Goal: Task Accomplishment & Management: Use online tool/utility

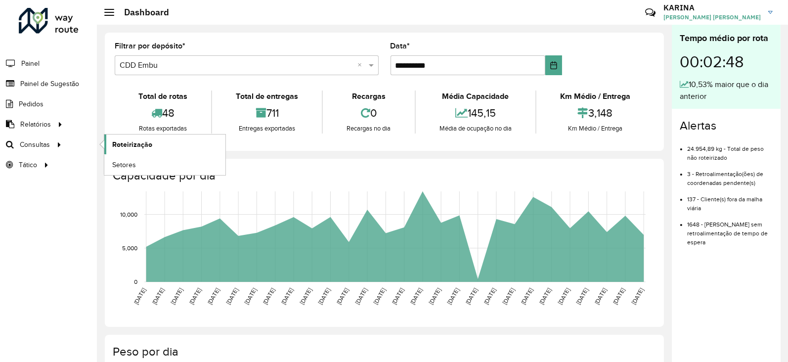
click at [125, 144] on span "Roteirização" at bounding box center [132, 144] width 40 height 10
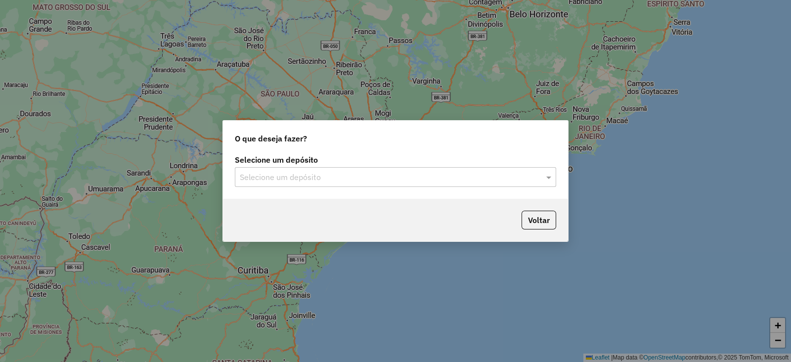
click at [332, 177] on input "text" at bounding box center [386, 178] width 292 height 12
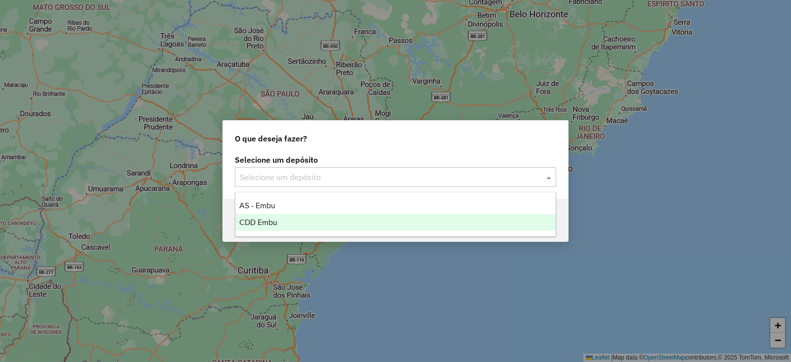
click at [274, 223] on span "CDD Embu" at bounding box center [258, 222] width 38 height 8
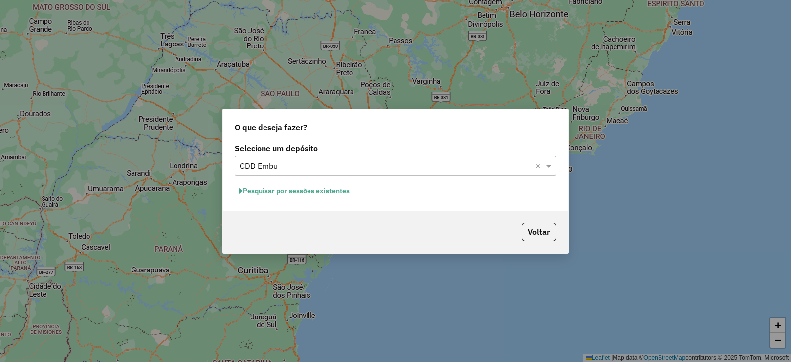
click at [289, 187] on button "Pesquisar por sessões existentes" at bounding box center [294, 190] width 119 height 15
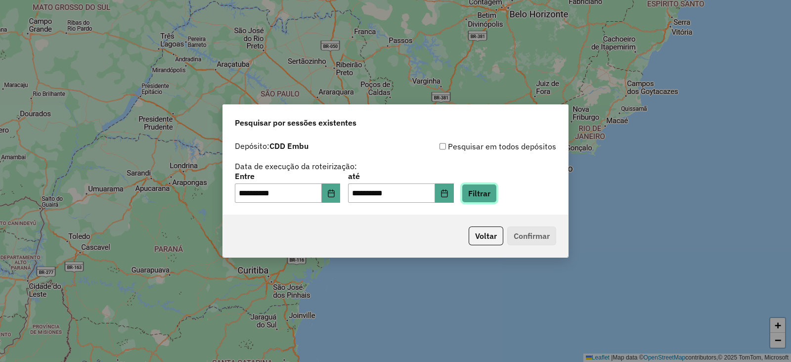
click at [486, 191] on button "Filtrar" at bounding box center [479, 193] width 35 height 19
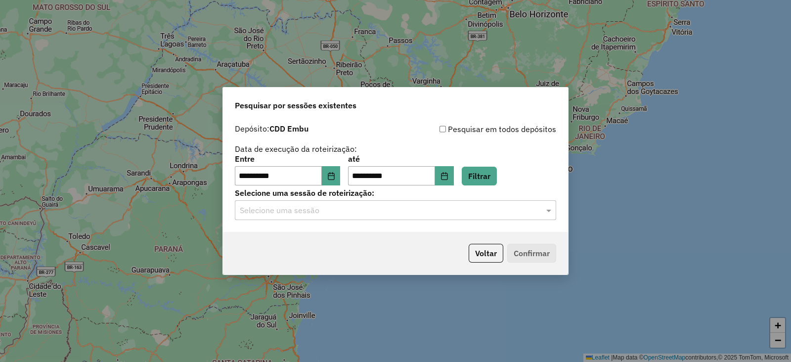
click at [381, 210] on input "text" at bounding box center [386, 211] width 292 height 12
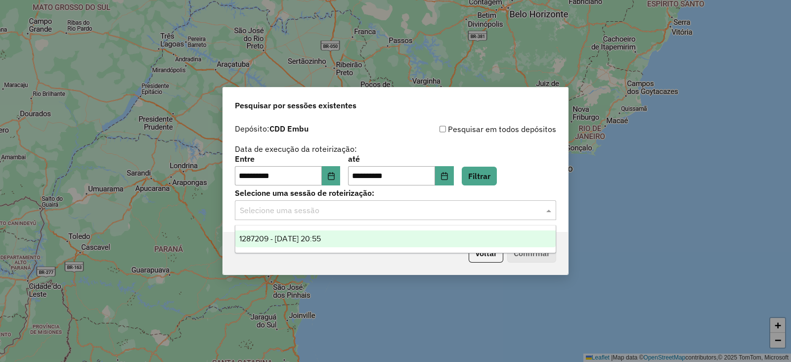
click at [317, 238] on span "1287209 - [DATE] 20:55" at bounding box center [280, 238] width 82 height 8
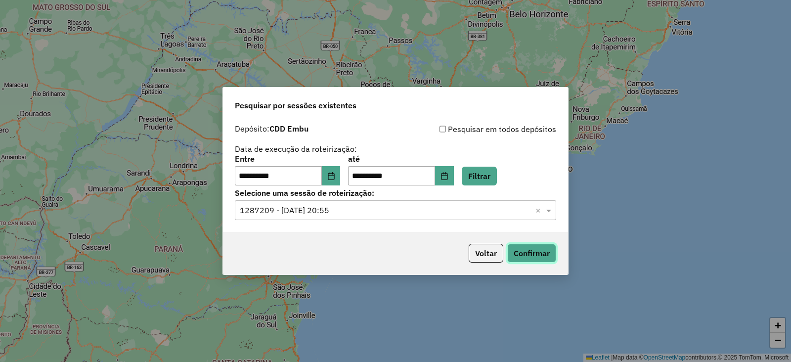
click at [521, 251] on button "Confirmar" at bounding box center [531, 253] width 49 height 19
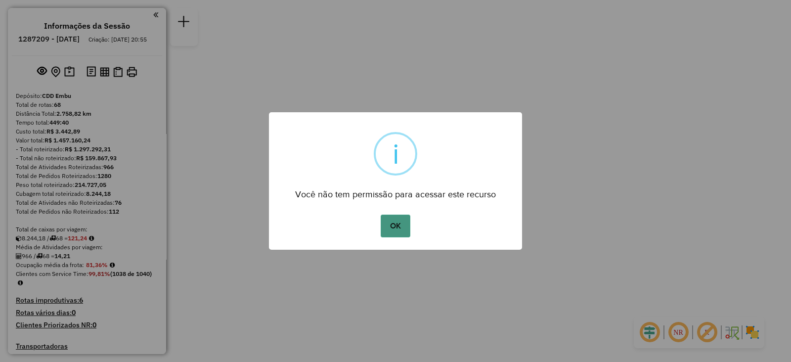
click at [397, 228] on button "OK" at bounding box center [395, 226] width 29 height 23
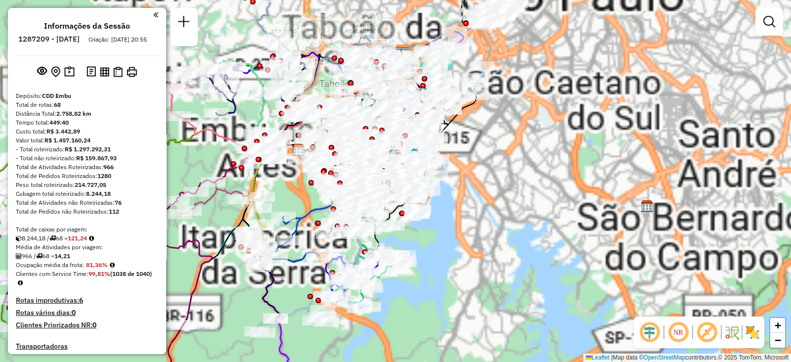
click at [673, 340] on em at bounding box center [678, 332] width 24 height 24
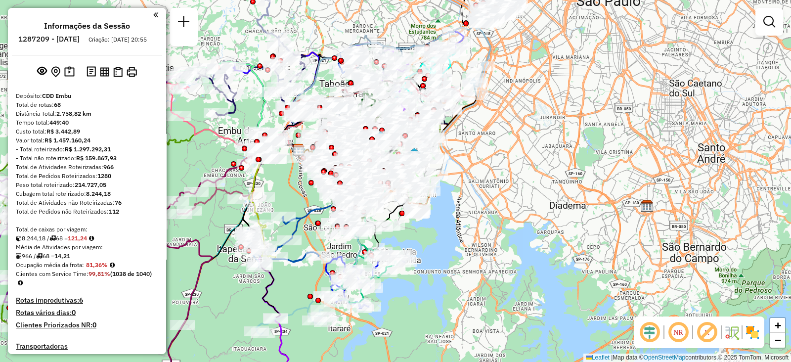
click at [678, 334] on em at bounding box center [678, 332] width 24 height 24
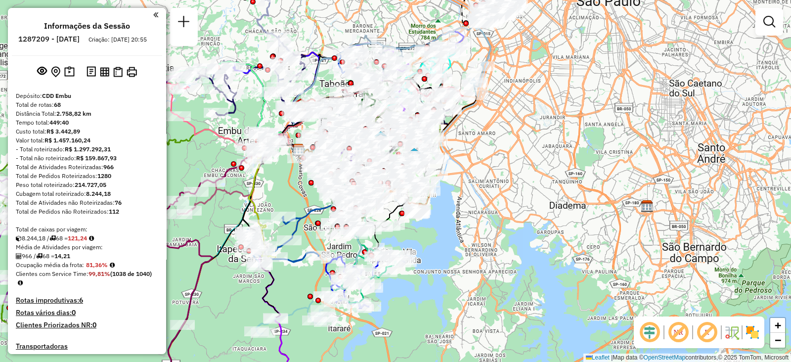
click at [755, 334] on img at bounding box center [753, 332] width 16 height 16
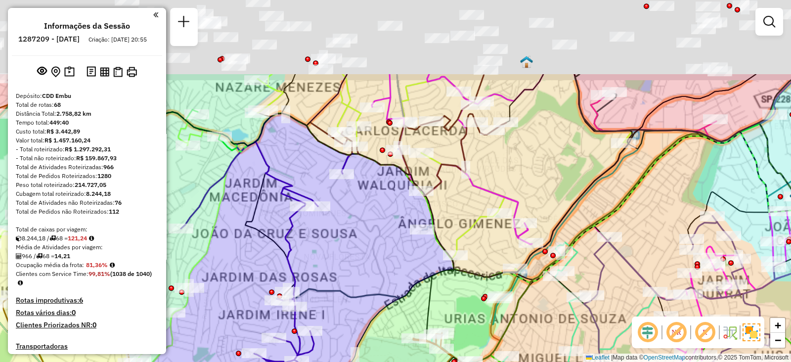
drag, startPoint x: 516, startPoint y: 288, endPoint x: 518, endPoint y: 315, distance: 27.3
click at [518, 315] on icon at bounding box center [614, 316] width 366 height 386
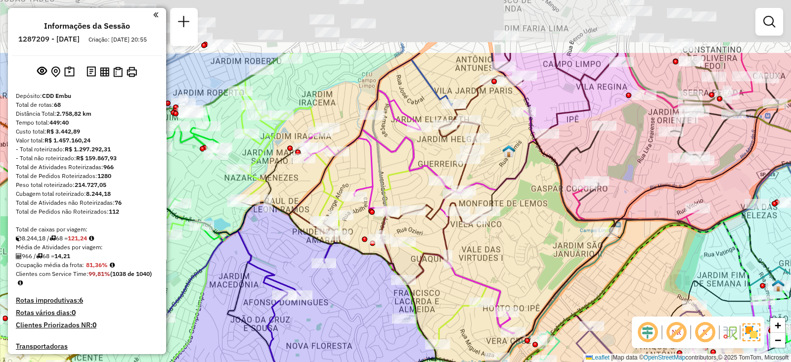
drag, startPoint x: 517, startPoint y: 253, endPoint x: 506, endPoint y: 283, distance: 32.2
click at [506, 283] on div "Rota 9 - Placa FCO7H23 97042391 - MERCADINHO NOVA BECH Rota 7 - Placa DHX4J15 9…" at bounding box center [395, 181] width 791 height 362
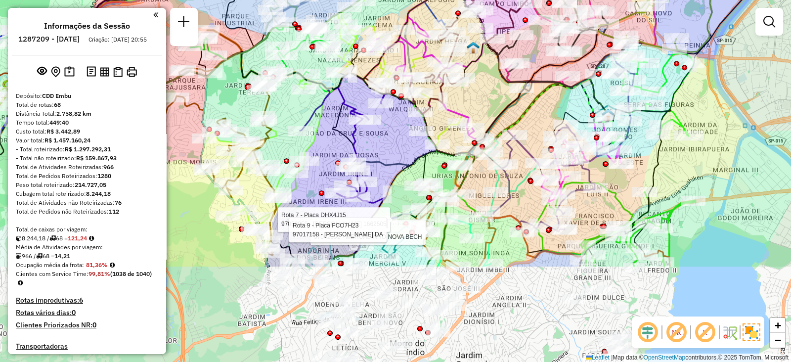
drag, startPoint x: 550, startPoint y: 229, endPoint x: 521, endPoint y: 99, distance: 133.3
click at [521, 99] on icon at bounding box center [371, 92] width 452 height 126
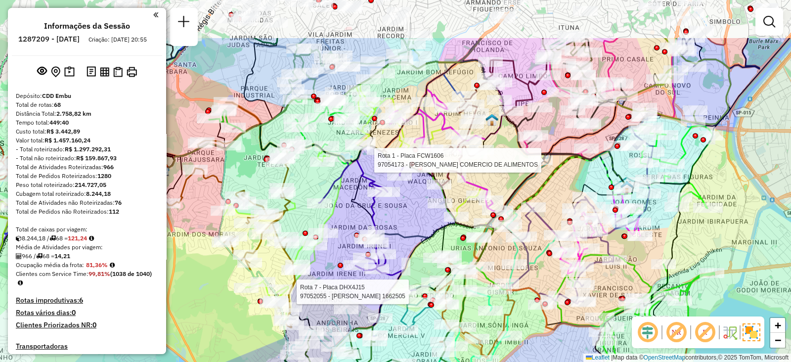
drag, startPoint x: 420, startPoint y: 152, endPoint x: 434, endPoint y: 233, distance: 82.3
click at [434, 233] on icon at bounding box center [463, 309] width 337 height 308
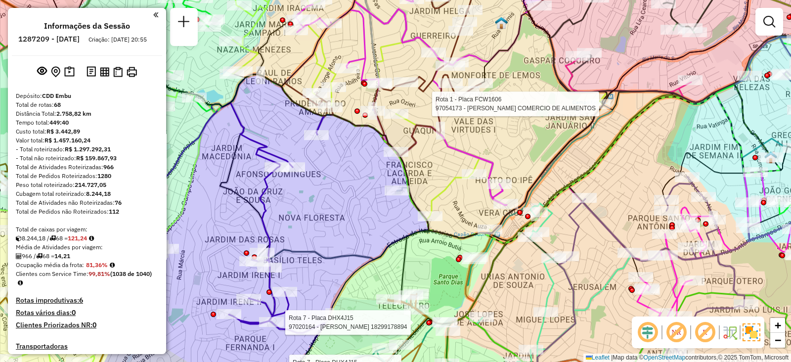
drag, startPoint x: 452, startPoint y: 231, endPoint x: 424, endPoint y: 205, distance: 38.8
click at [424, 205] on div "Rota 7 - Placa DHX4J15 97052055 - VANIA LIMA FLORENTINO DOS SANTOS 1662505 Rota…" at bounding box center [395, 181] width 791 height 362
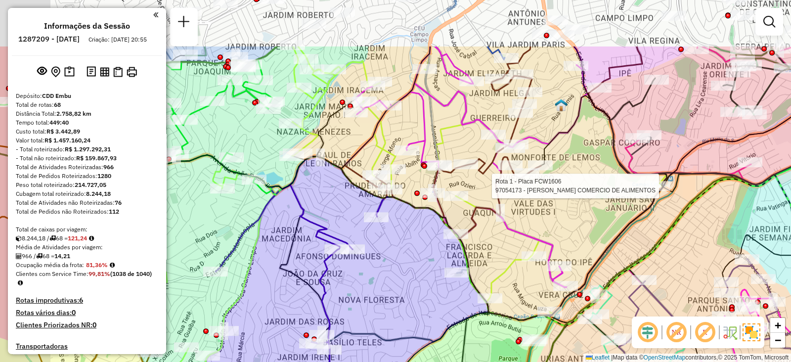
drag, startPoint x: 316, startPoint y: 148, endPoint x: 375, endPoint y: 230, distance: 101.0
click at [375, 230] on div "Rota 7 - Placa DHX4J15 97052055 - VANIA LIMA FLORENTINO DOS SANTOS 1662505 Rota…" at bounding box center [395, 181] width 791 height 362
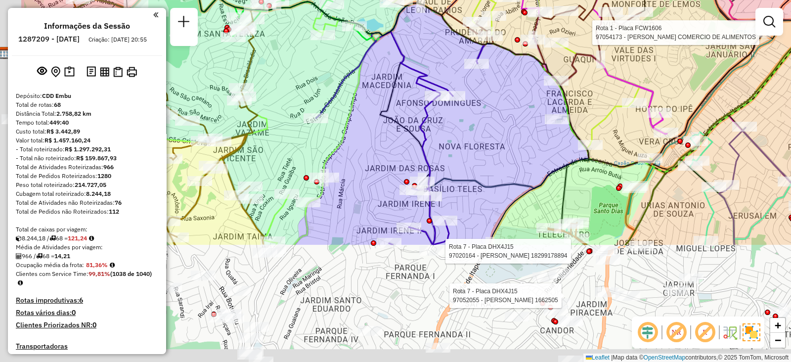
drag, startPoint x: 363, startPoint y: 197, endPoint x: 447, endPoint y: 58, distance: 162.0
click at [452, 49] on div "Rota 7 - Placa DHX4J15 97052055 - VANIA LIMA FLORENTINO DOS SANTOS 1662505 Rota…" at bounding box center [395, 181] width 791 height 362
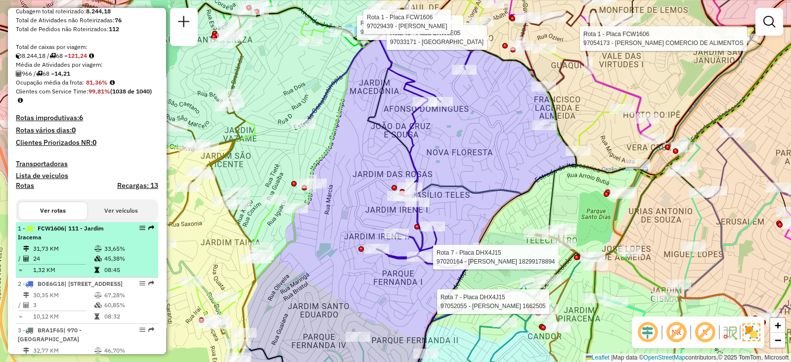
scroll to position [247, 0]
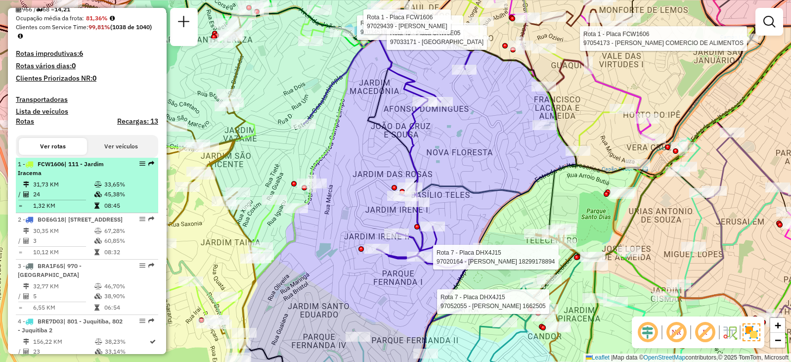
select select "**********"
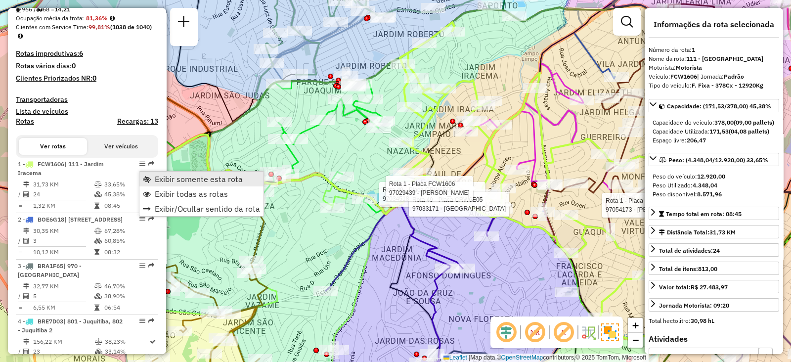
click at [184, 175] on span "Exibir somente esta rota" at bounding box center [199, 179] width 88 height 8
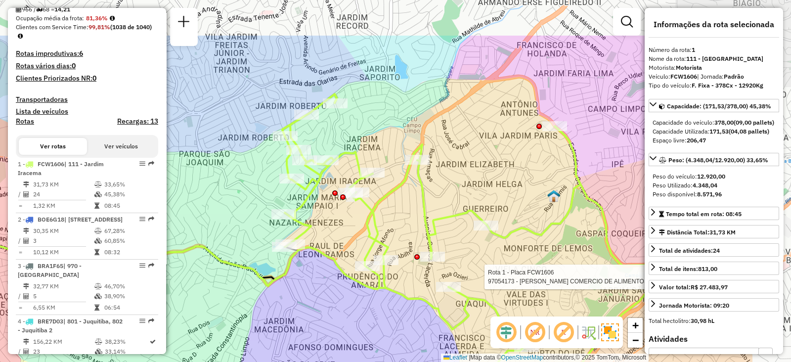
drag, startPoint x: 492, startPoint y: 235, endPoint x: 408, endPoint y: 279, distance: 94.4
click at [408, 279] on div "Rota 1 - Placa FCW1606 97054173 - [PERSON_NAME] COMERCIO DE ALIMENTOS Janela de…" at bounding box center [395, 181] width 791 height 362
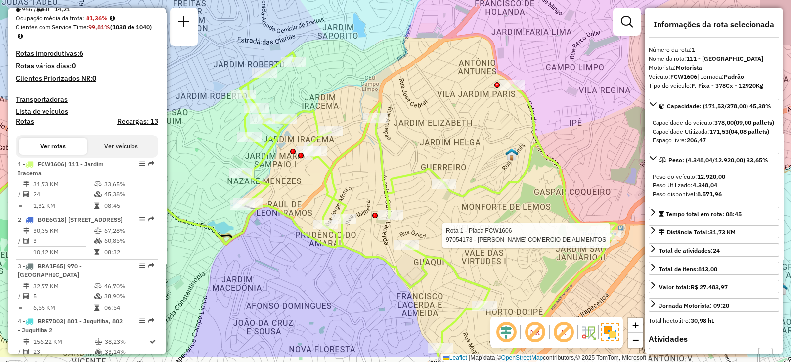
drag, startPoint x: 516, startPoint y: 208, endPoint x: 474, endPoint y: 167, distance: 59.1
click at [474, 167] on div "Rota 1 - Placa FCW1606 97054173 - [PERSON_NAME] COMERCIO DE ALIMENTOS Janela de…" at bounding box center [395, 181] width 791 height 362
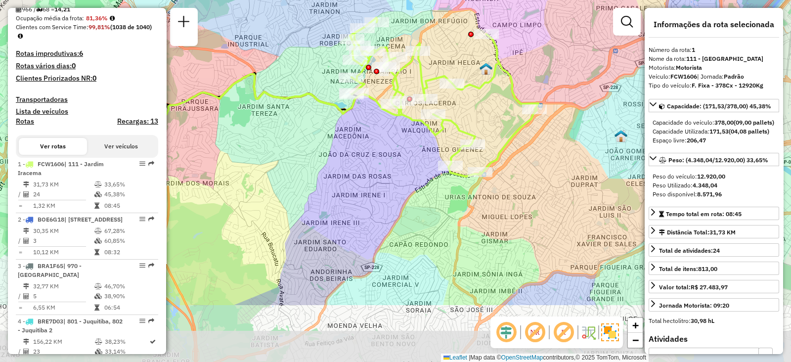
drag, startPoint x: 496, startPoint y: 277, endPoint x: 487, endPoint y: 184, distance: 93.0
click at [487, 184] on div "Janela de atendimento Grade de atendimento Capacidade Transportadoras Veículos …" at bounding box center [395, 181] width 791 height 362
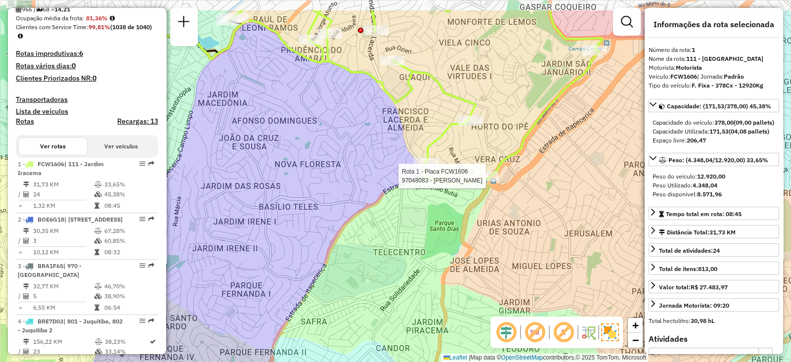
drag, startPoint x: 460, startPoint y: 200, endPoint x: 470, endPoint y: 265, distance: 65.5
click at [470, 265] on div "Rota 1 - Placa FCW1606 97048083 - [PERSON_NAME] de atendimento Grade de atendim…" at bounding box center [395, 181] width 791 height 362
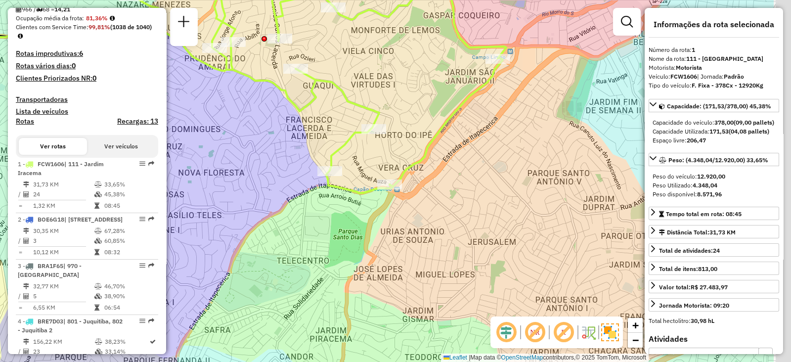
drag, startPoint x: 517, startPoint y: 149, endPoint x: 418, endPoint y: 141, distance: 99.2
click at [418, 141] on div "Janela de atendimento Grade de atendimento Capacidade Transportadoras Veículos …" at bounding box center [395, 181] width 791 height 362
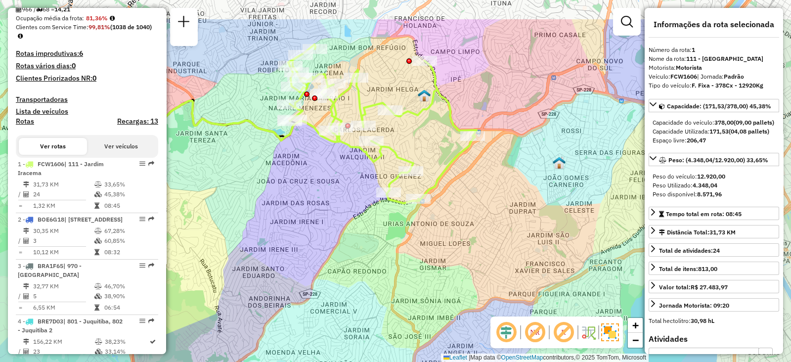
drag, startPoint x: 507, startPoint y: 161, endPoint x: 494, endPoint y: 229, distance: 69.3
click at [494, 229] on div "Janela de atendimento Grade de atendimento Capacidade Transportadoras Veículos …" at bounding box center [395, 181] width 791 height 362
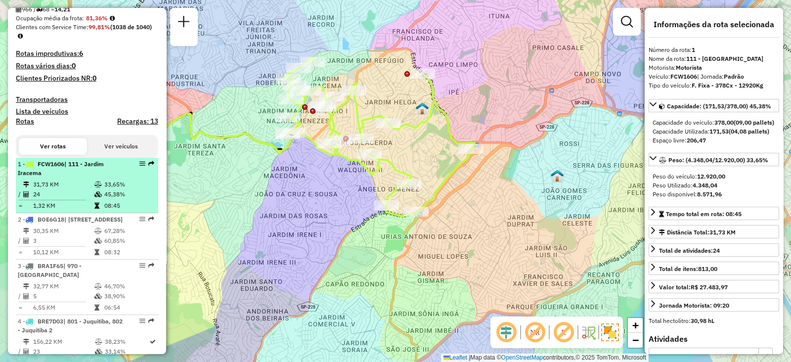
drag, startPoint x: 135, startPoint y: 172, endPoint x: 126, endPoint y: 168, distance: 10.0
click at [126, 168] on div "1 - FCW1606 | 111 - [GEOGRAPHIC_DATA]" at bounding box center [87, 169] width 138 height 18
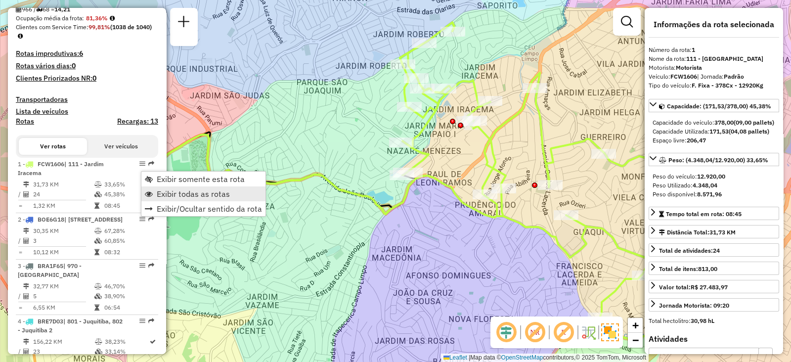
click at [165, 190] on span "Exibir todas as rotas" at bounding box center [193, 194] width 73 height 8
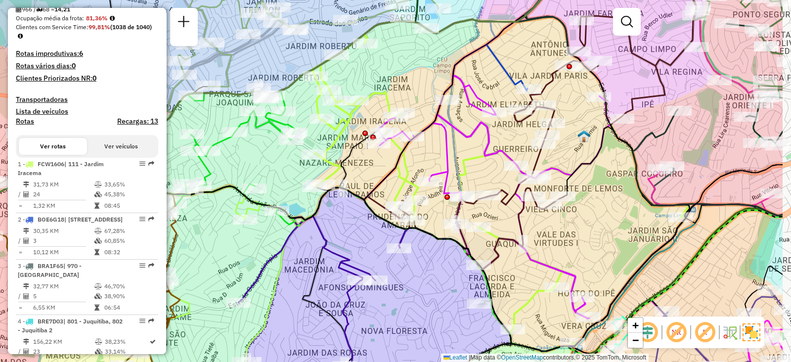
drag, startPoint x: 633, startPoint y: 223, endPoint x: 545, endPoint y: 235, distance: 88.3
click at [545, 235] on div "Janela de atendimento Grade de atendimento Capacidade Transportadoras Veículos …" at bounding box center [395, 181] width 791 height 362
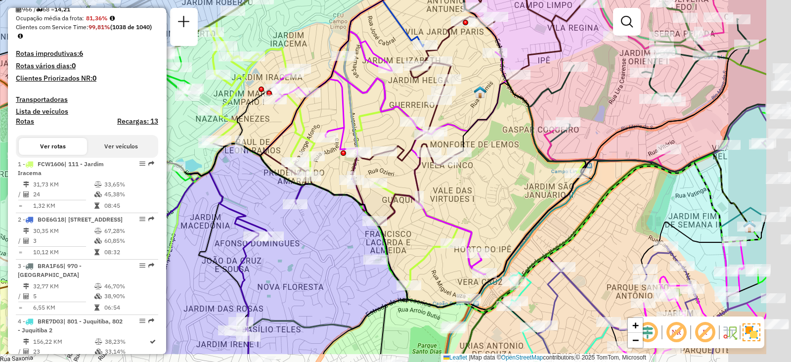
drag, startPoint x: 492, startPoint y: 182, endPoint x: 383, endPoint y: 132, distance: 119.7
click at [383, 132] on div "Janela de atendimento Grade de atendimento Capacidade Transportadoras Veículos …" at bounding box center [395, 181] width 791 height 362
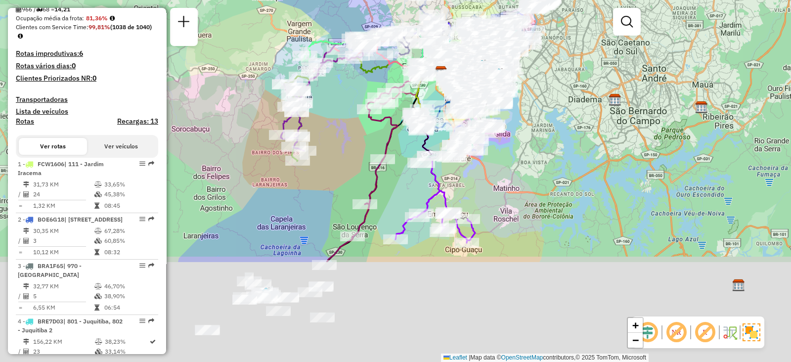
drag, startPoint x: 552, startPoint y: 233, endPoint x: 535, endPoint y: 114, distance: 120.4
click at [535, 114] on div "Janela de atendimento Grade de atendimento Capacidade Transportadoras Veículos …" at bounding box center [395, 181] width 791 height 362
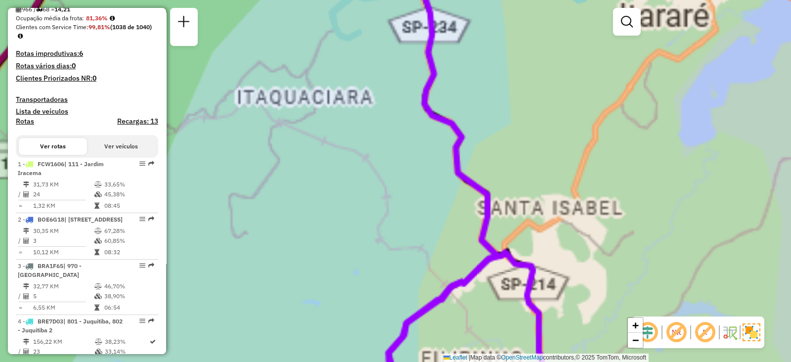
click at [506, 284] on div "Janela de atendimento Grade de atendimento Capacidade Transportadoras Veículos …" at bounding box center [395, 181] width 791 height 362
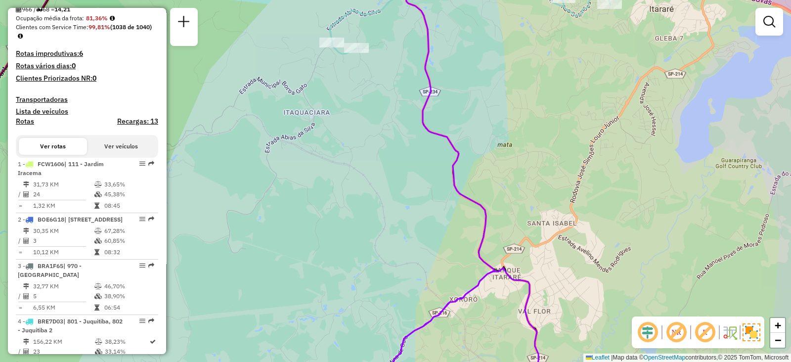
drag, startPoint x: 552, startPoint y: 163, endPoint x: 506, endPoint y: 317, distance: 161.1
click at [506, 317] on div "Janela de atendimento Grade de atendimento Capacidade Transportadoras Veículos …" at bounding box center [395, 181] width 791 height 362
